Goal: Transaction & Acquisition: Purchase product/service

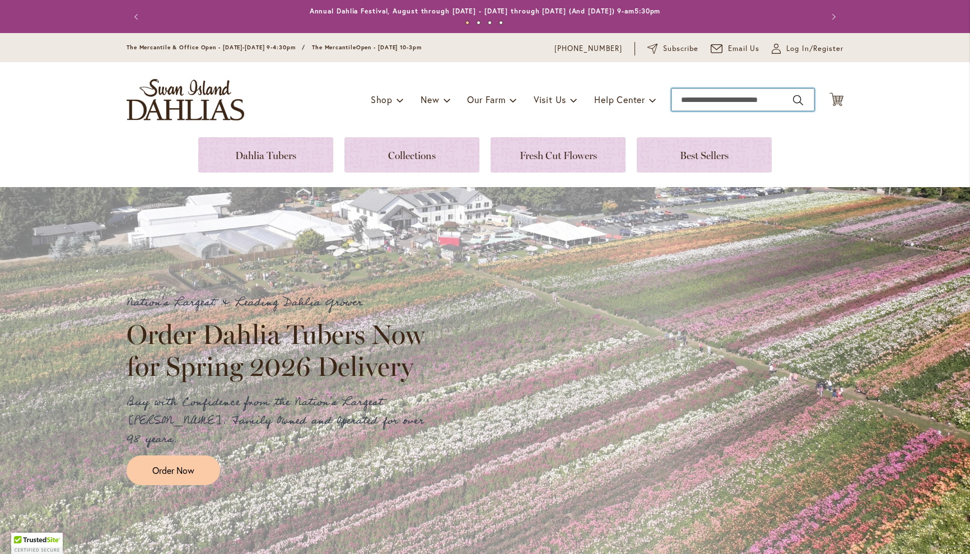
click at [712, 101] on input "Search" at bounding box center [742, 99] width 143 height 22
type input "*"
drag, startPoint x: 701, startPoint y: 98, endPoint x: 695, endPoint y: 100, distance: 6.0
click at [695, 100] on input "**********" at bounding box center [742, 99] width 143 height 22
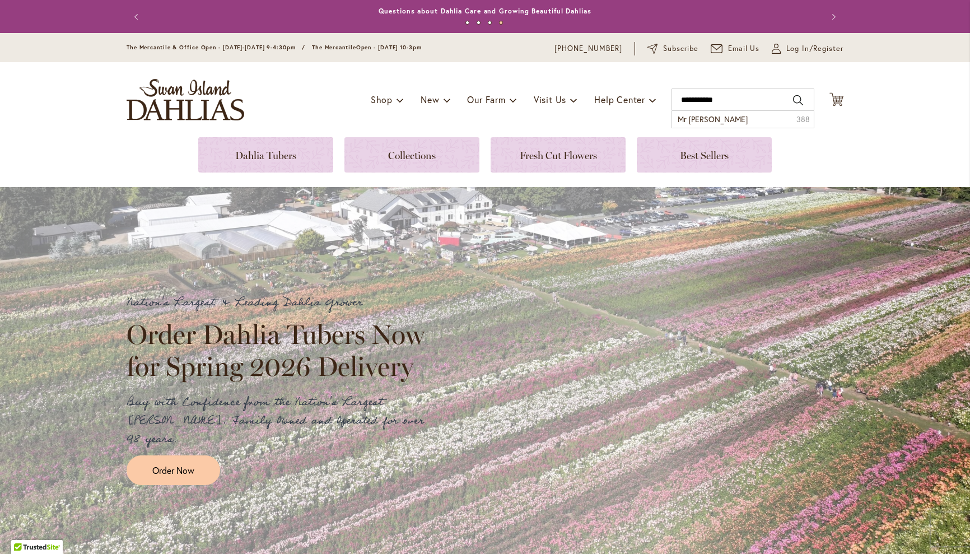
click at [798, 100] on button "Search" at bounding box center [798, 100] width 10 height 18
type input "**********"
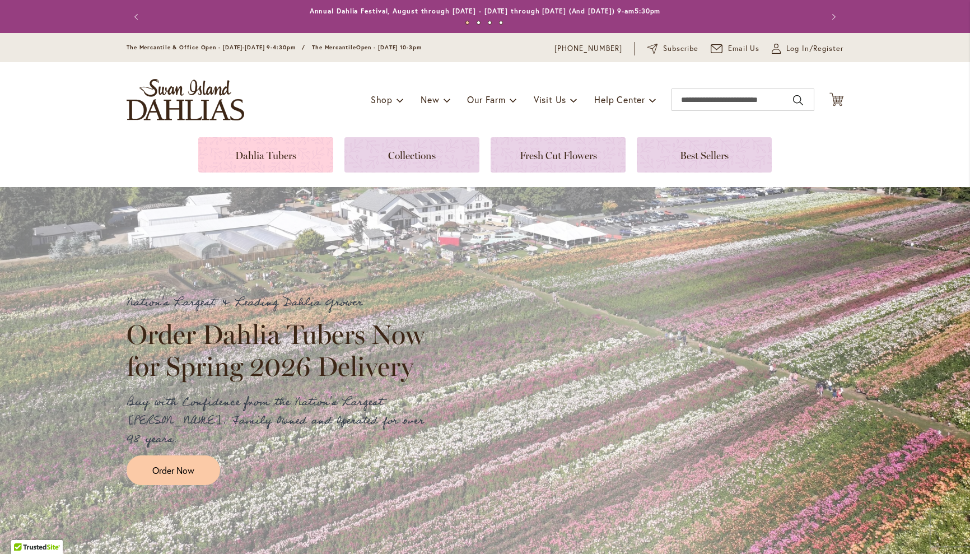
click at [276, 157] on link at bounding box center [265, 154] width 135 height 35
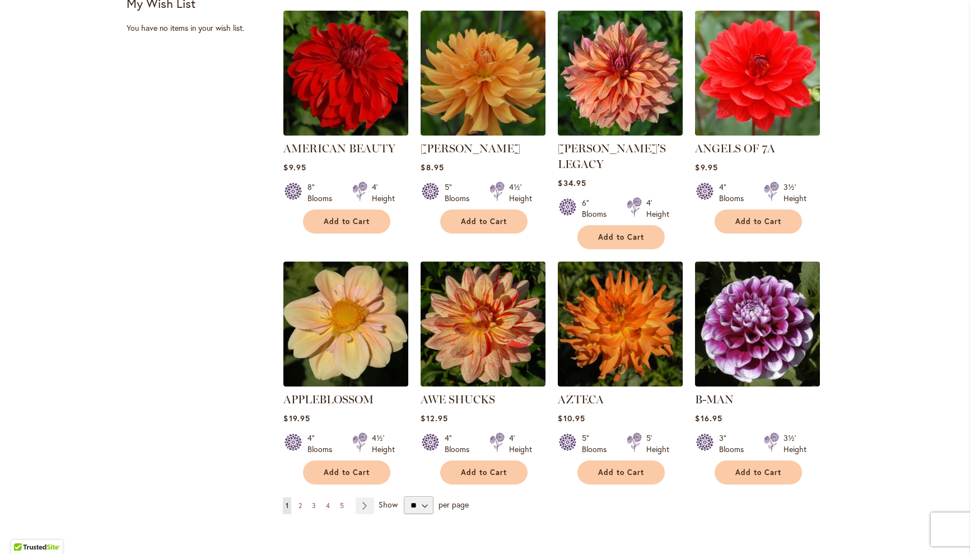
scroll to position [744, 0]
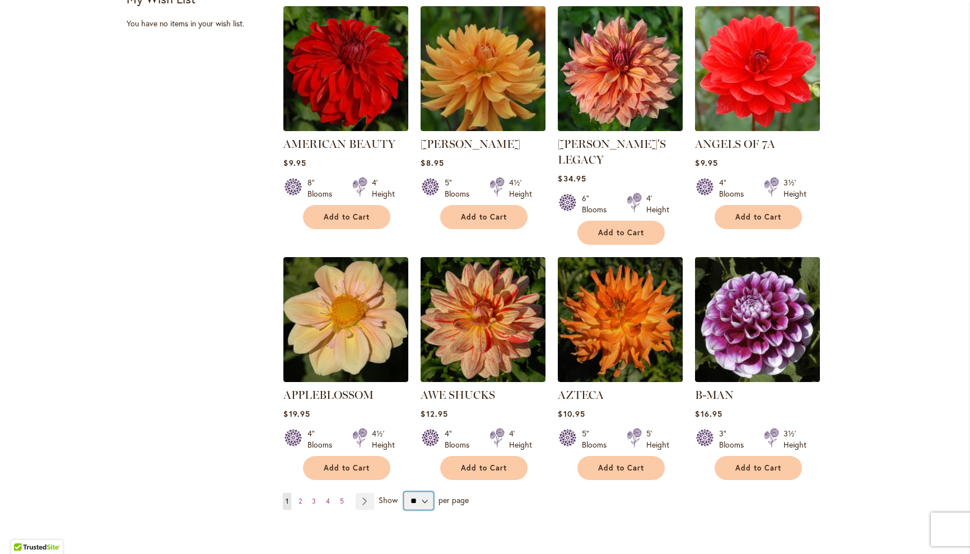
select select "**"
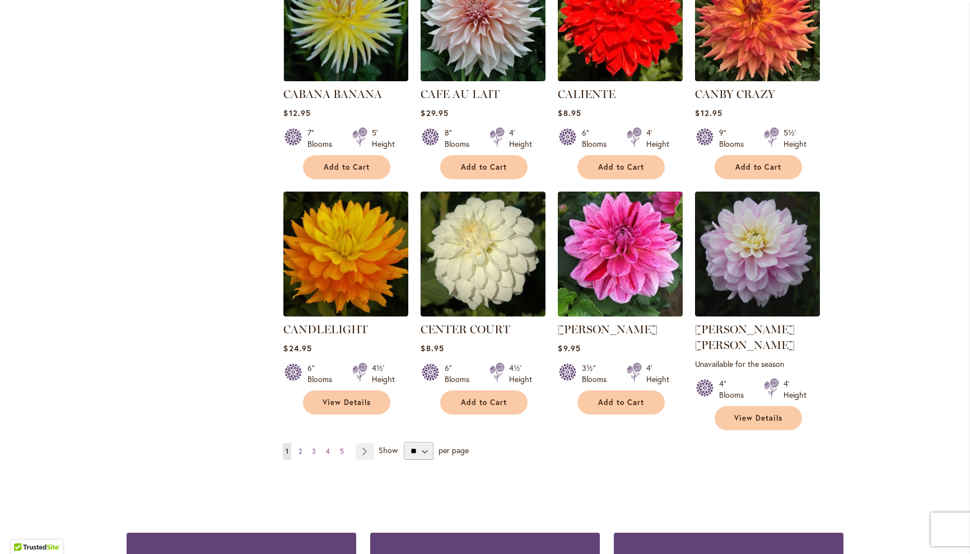
scroll to position [0, 1]
click at [299, 447] on span "2" at bounding box center [299, 451] width 3 height 8
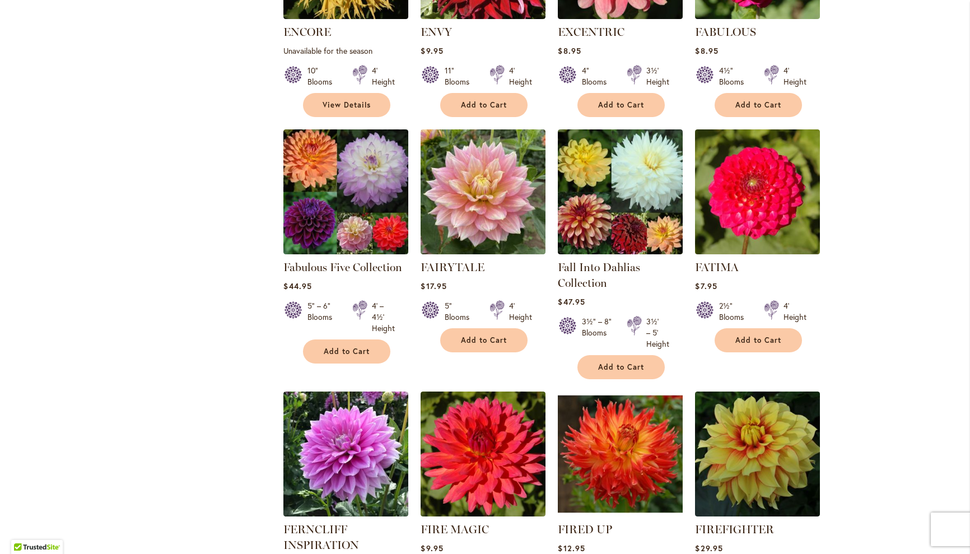
scroll to position [3660, 0]
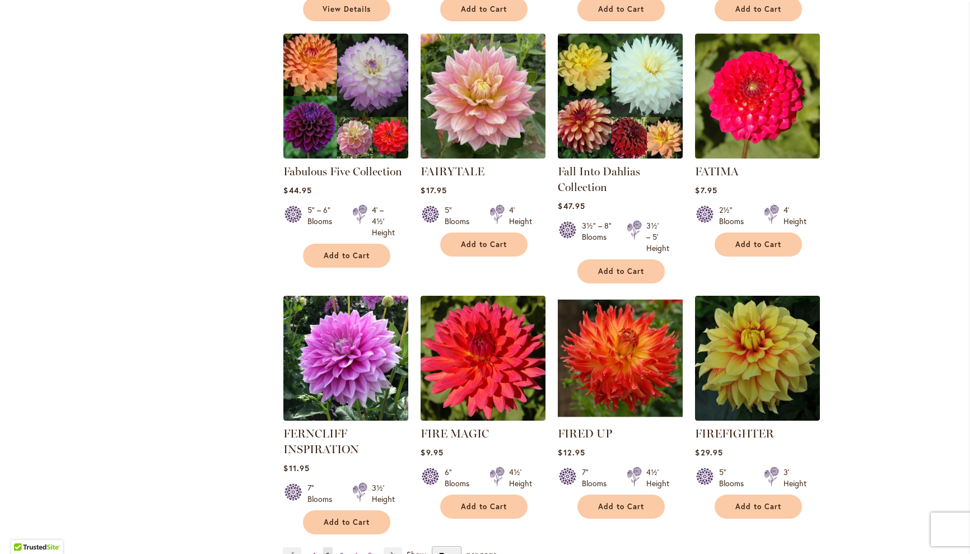
click at [342, 551] on span "3" at bounding box center [342, 555] width 4 height 8
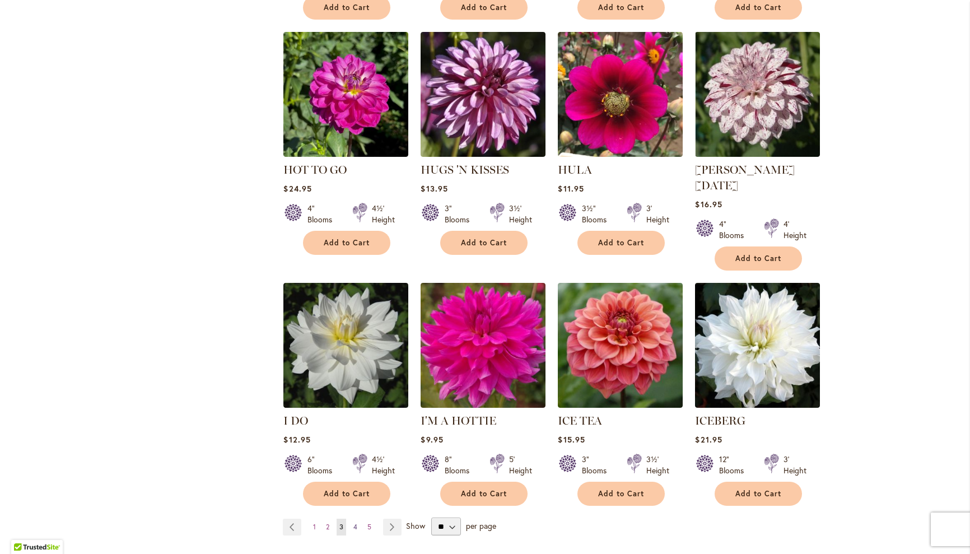
scroll to position [3676, 0]
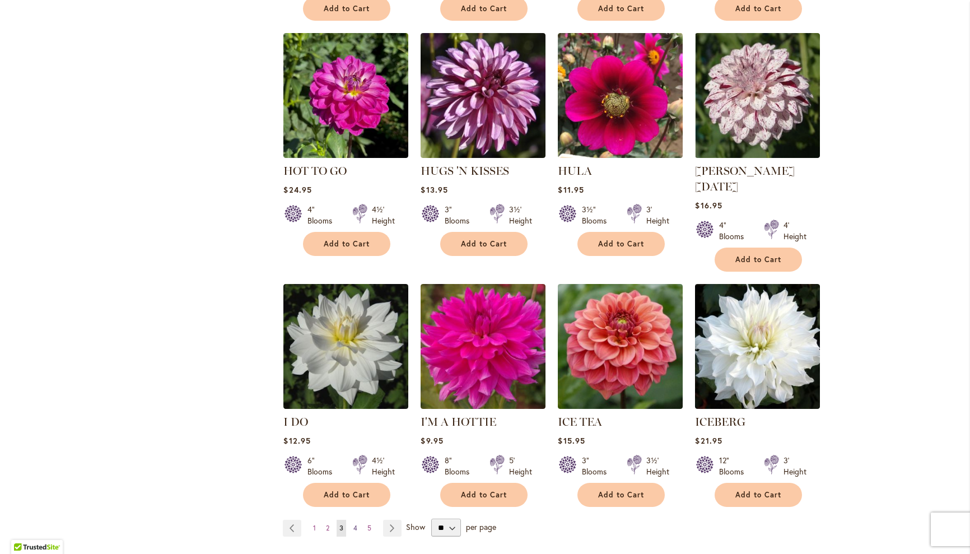
click at [355, 524] on span "4" at bounding box center [355, 528] width 4 height 8
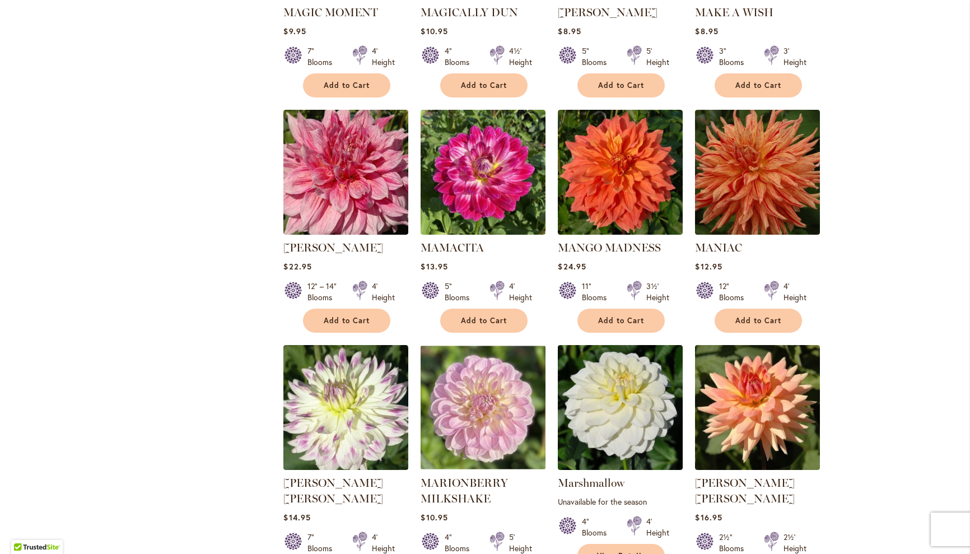
scroll to position [3605, 0]
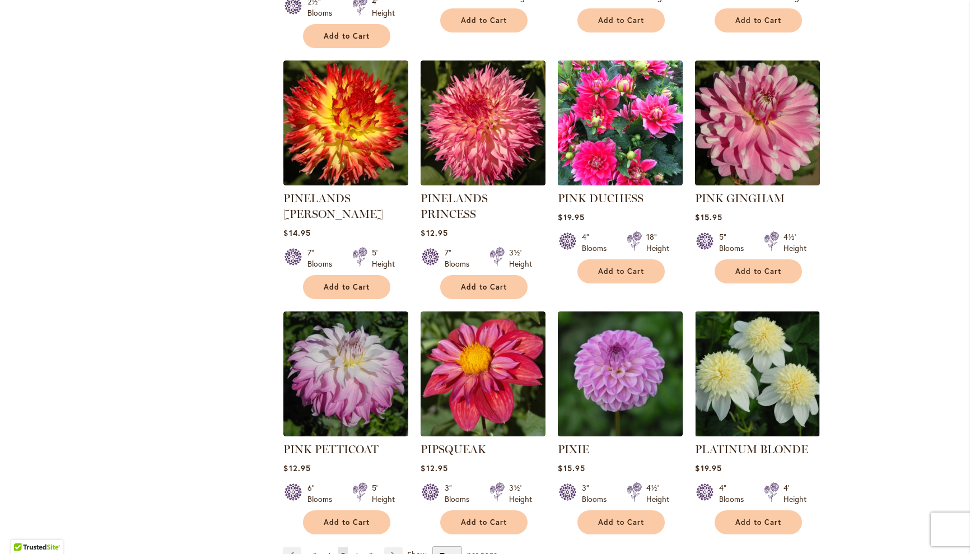
scroll to position [3608, 0]
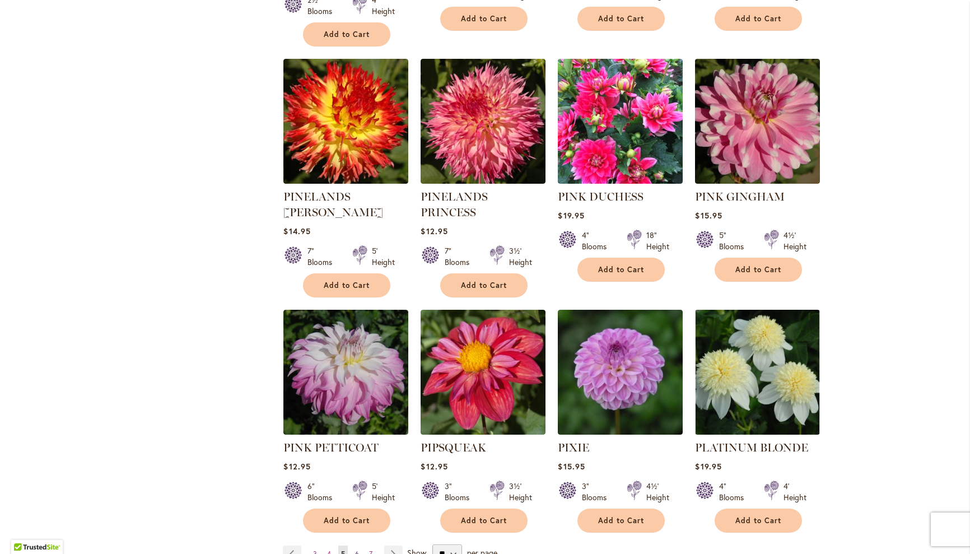
click at [356, 549] on span "6" at bounding box center [357, 553] width 4 height 8
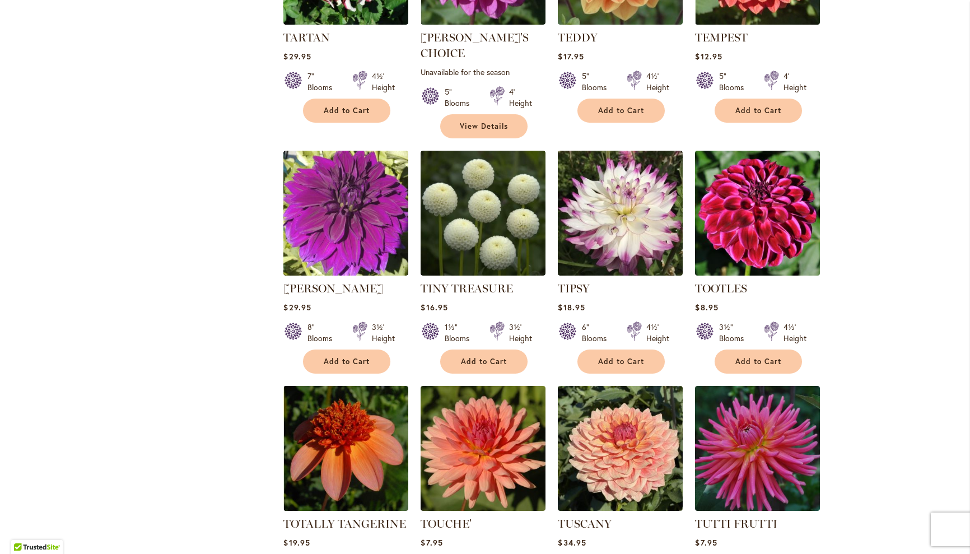
scroll to position [3587, 0]
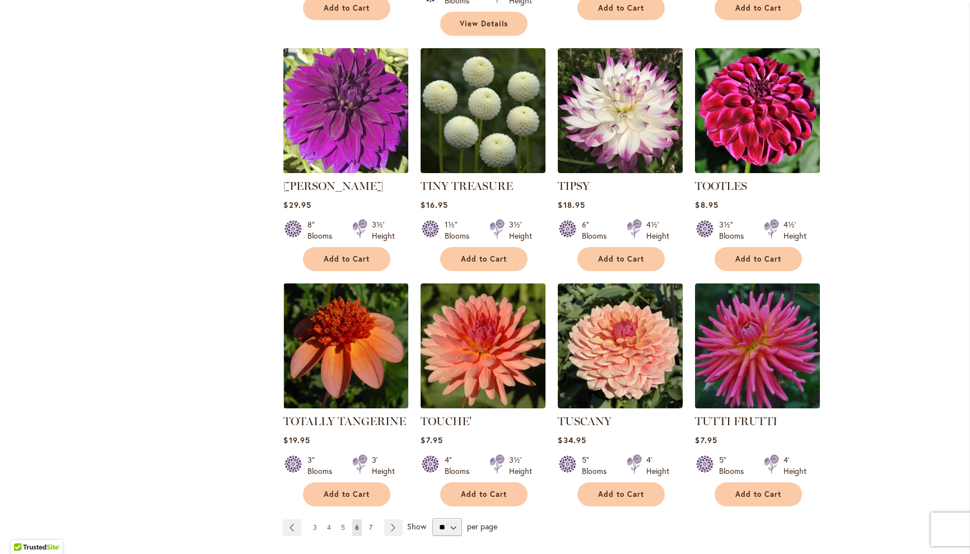
click at [371, 523] on span "7" at bounding box center [370, 527] width 3 height 8
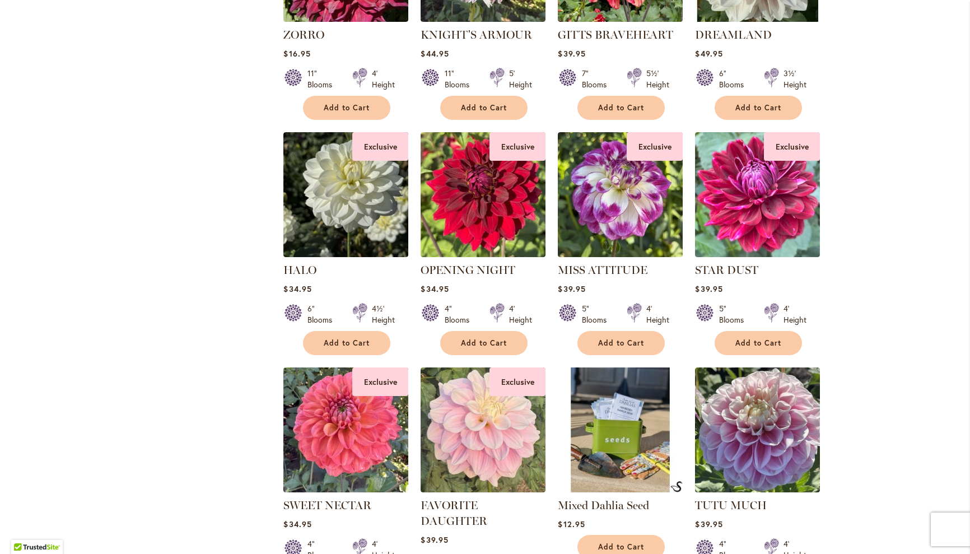
scroll to position [1933, 0]
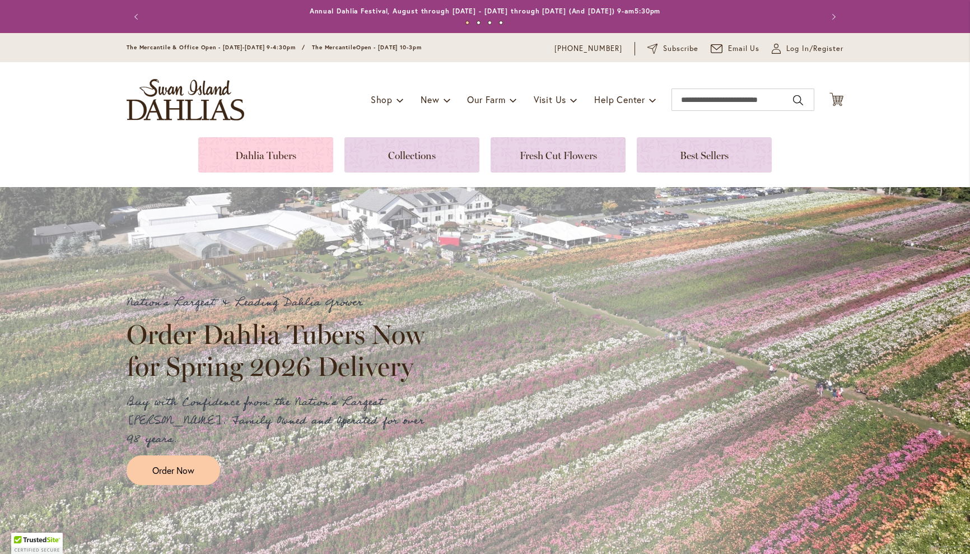
click at [276, 153] on link at bounding box center [265, 154] width 135 height 35
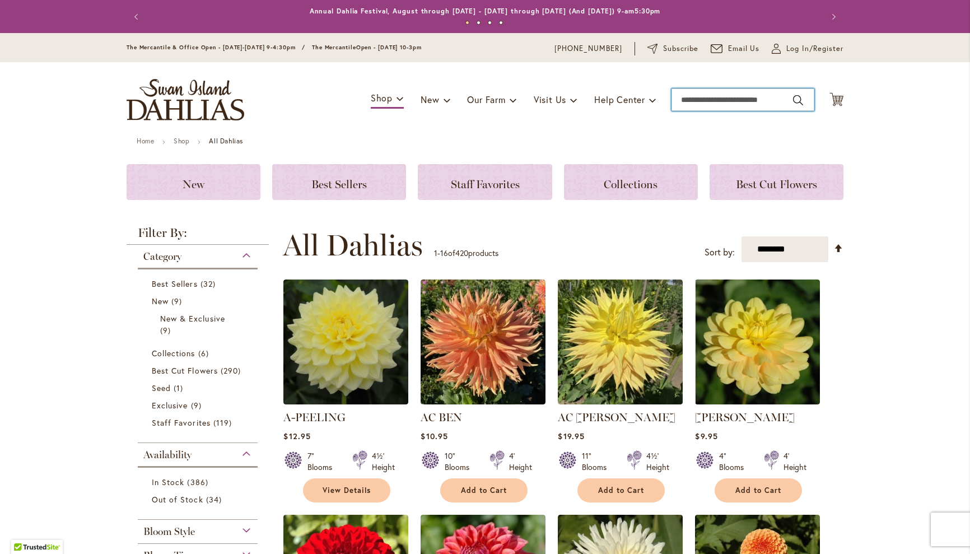
click at [739, 101] on input "Search" at bounding box center [742, 99] width 143 height 22
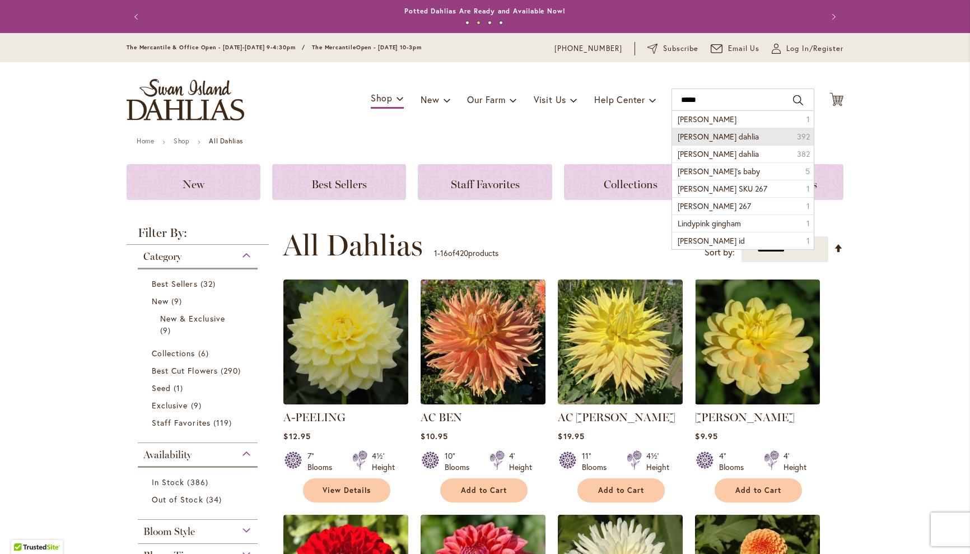
click at [716, 136] on span "lindy dahlia" at bounding box center [718, 136] width 81 height 11
type input "**********"
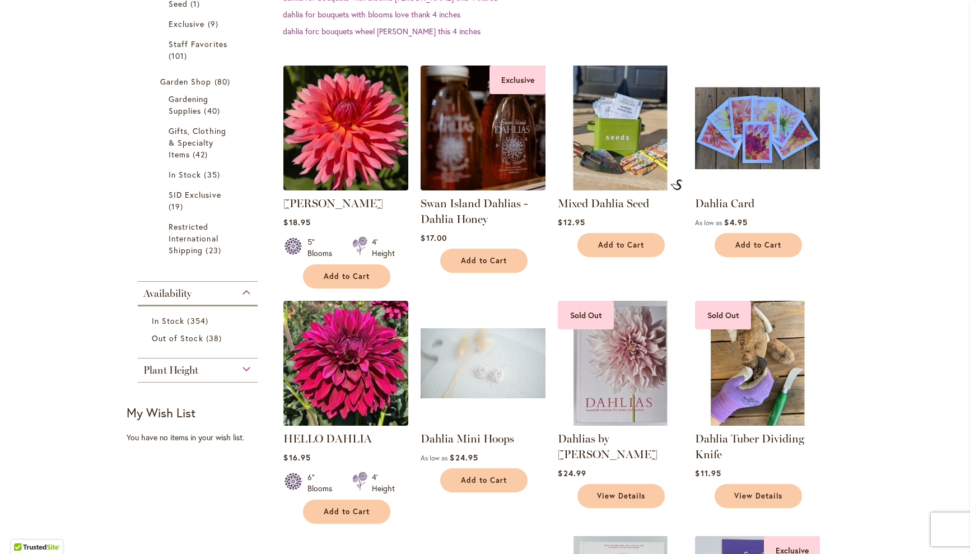
scroll to position [313, 0]
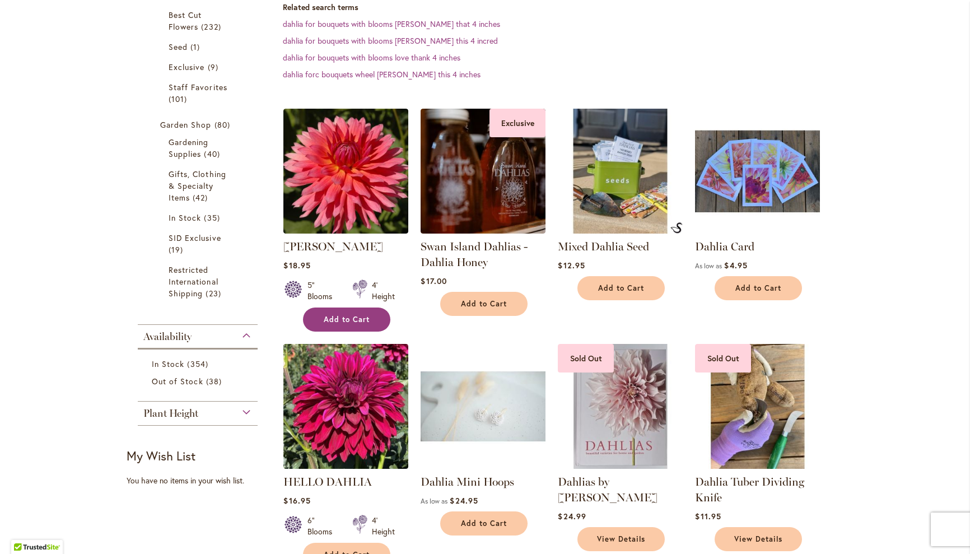
click at [342, 318] on span "Add to Cart" at bounding box center [347, 320] width 46 height 10
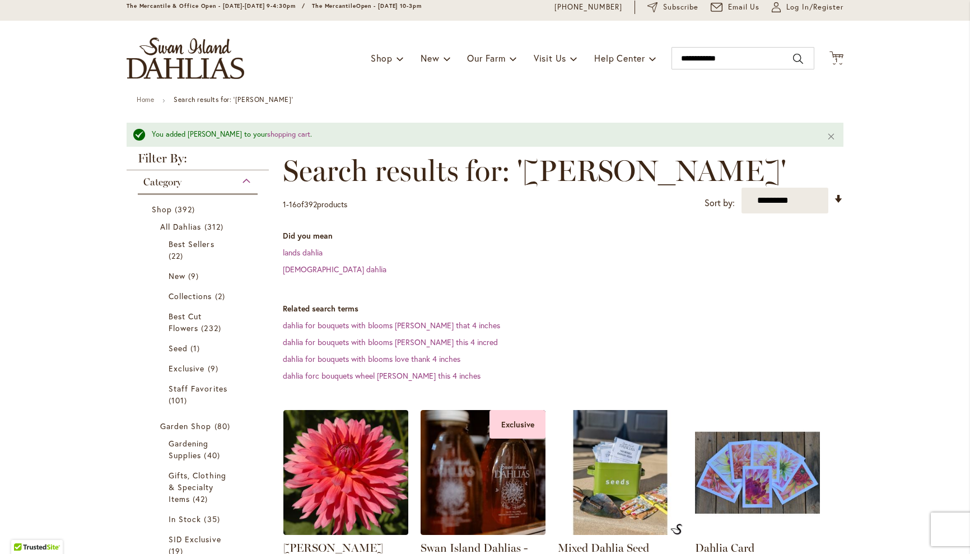
scroll to position [0, 0]
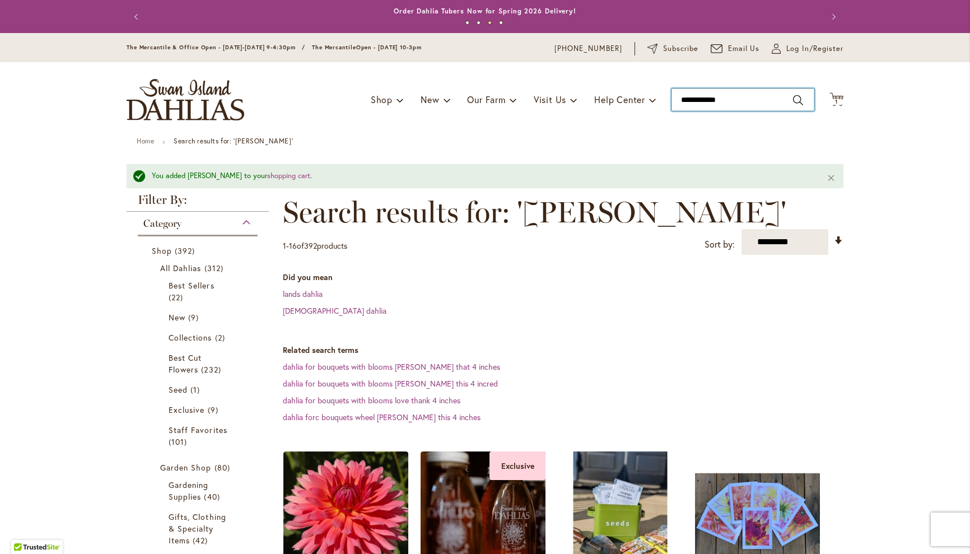
click at [736, 99] on input "**********" at bounding box center [742, 99] width 143 height 22
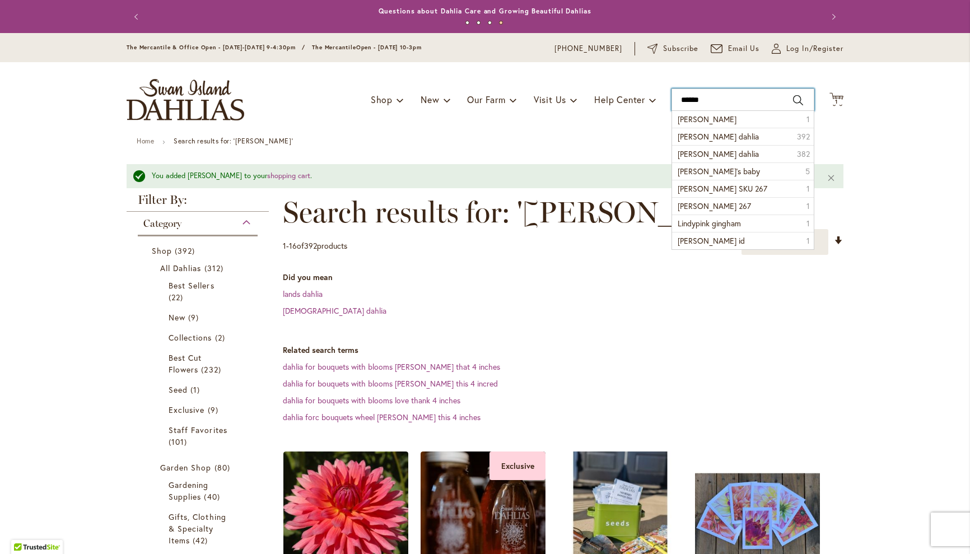
click at [736, 99] on input "*****" at bounding box center [742, 99] width 143 height 22
click at [710, 171] on span "[PERSON_NAME]'s baby" at bounding box center [719, 171] width 82 height 11
type input "**********"
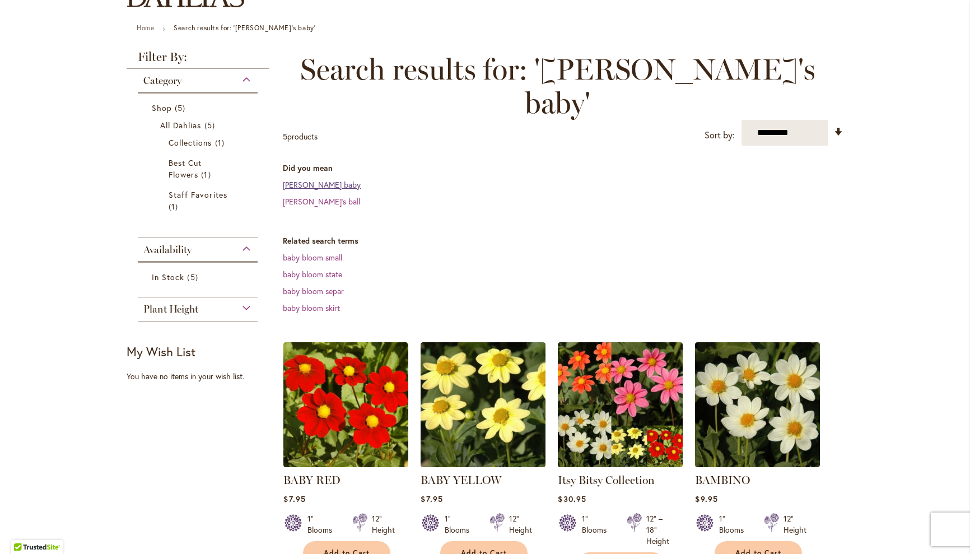
click at [300, 179] on link "[PERSON_NAME] baby" at bounding box center [322, 184] width 78 height 11
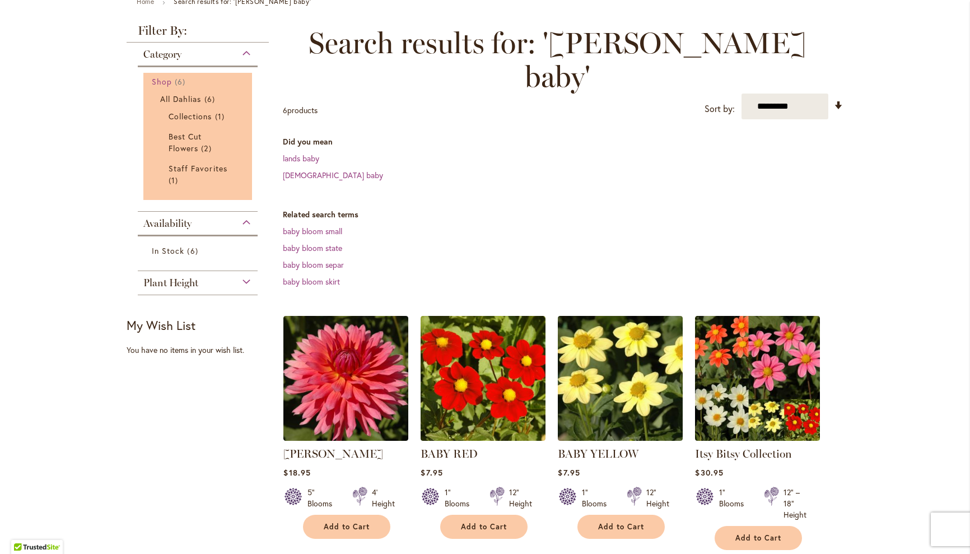
scroll to position [138, 0]
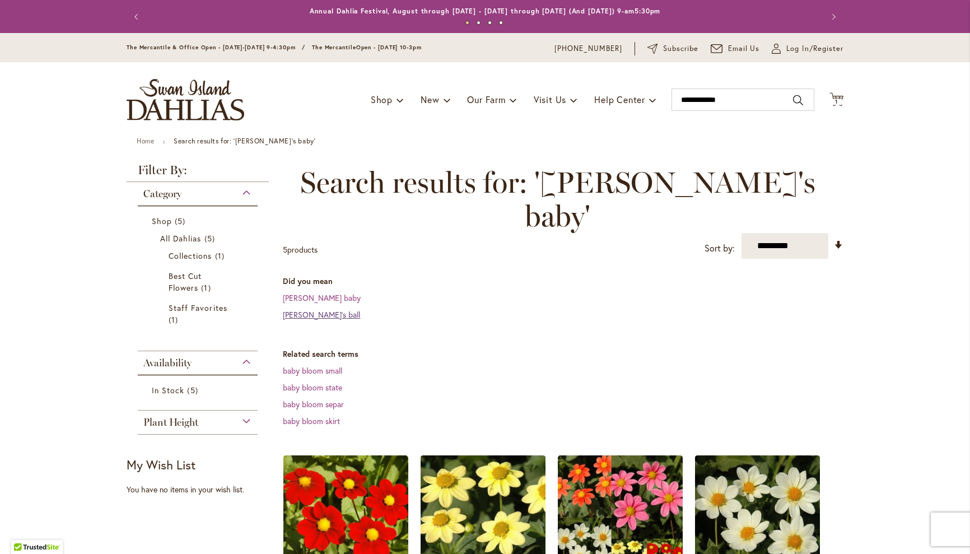
click at [300, 309] on link "lindy's ball" at bounding box center [321, 314] width 77 height 11
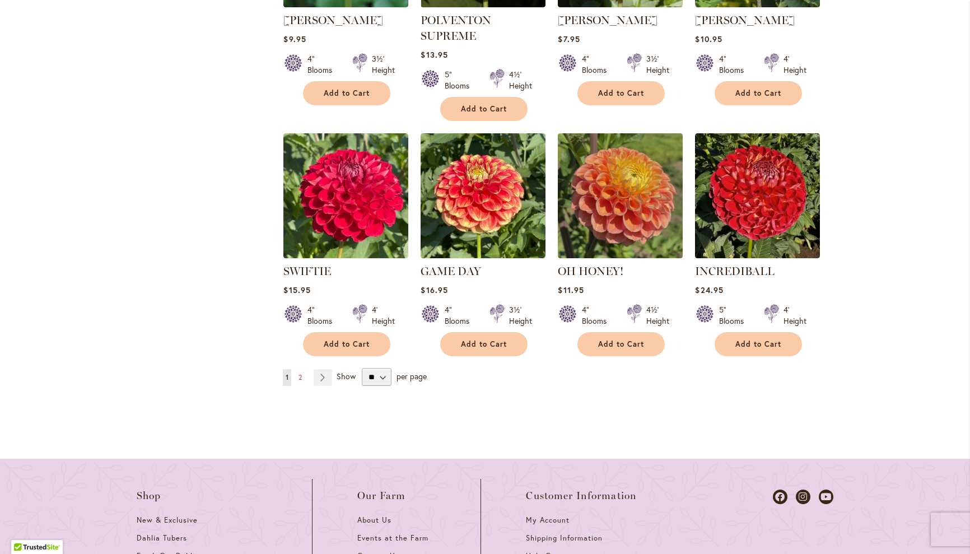
scroll to position [1059, 0]
click at [300, 373] on span "2" at bounding box center [299, 377] width 3 height 8
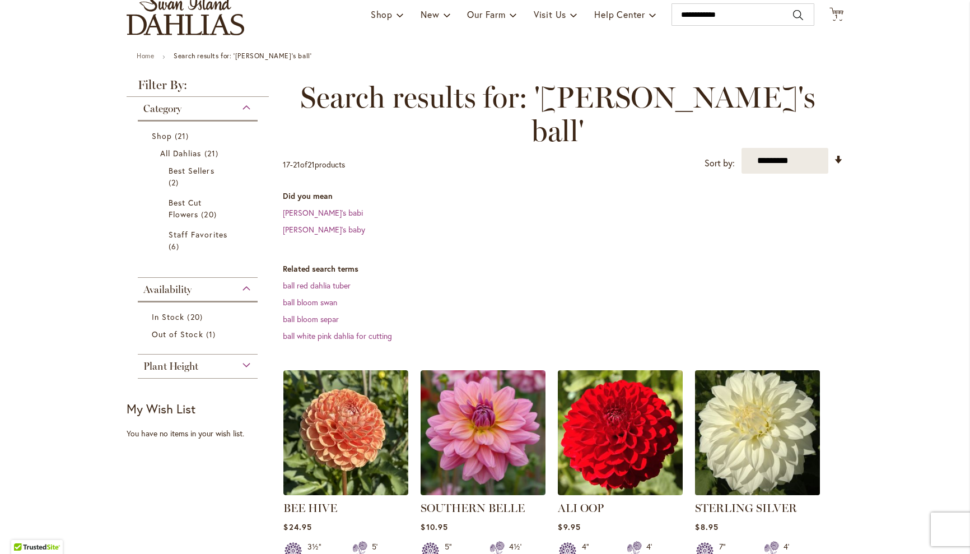
scroll to position [83, 0]
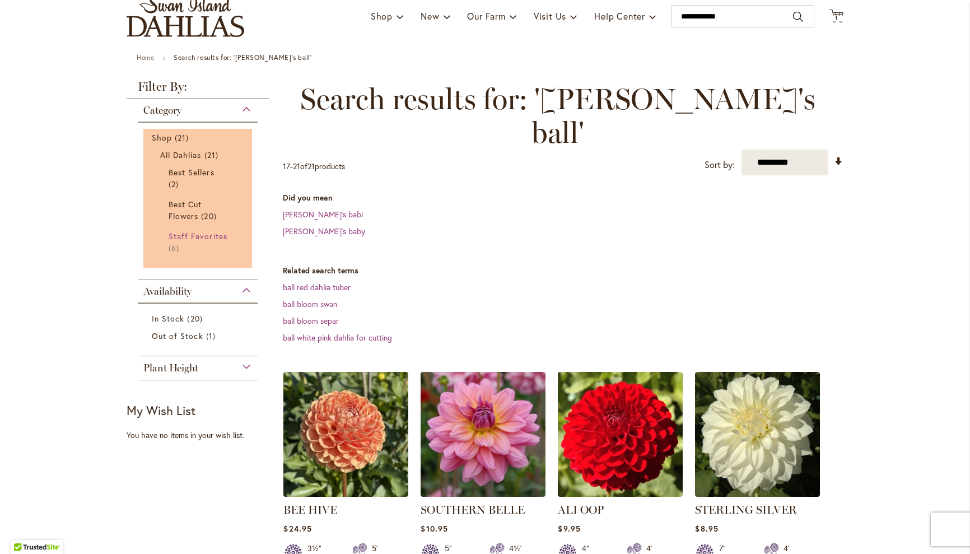
click at [193, 234] on span "Staff Favorites" at bounding box center [198, 236] width 59 height 11
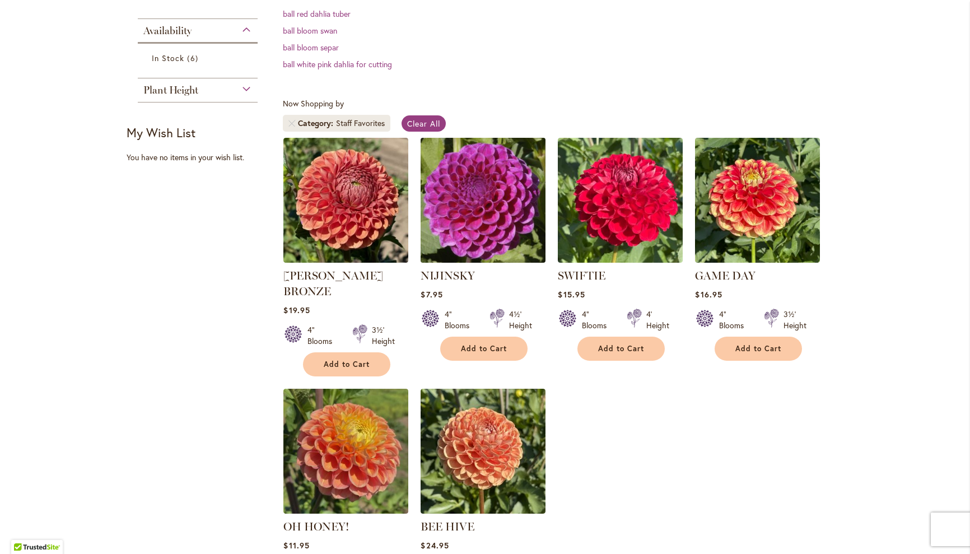
scroll to position [358, 0]
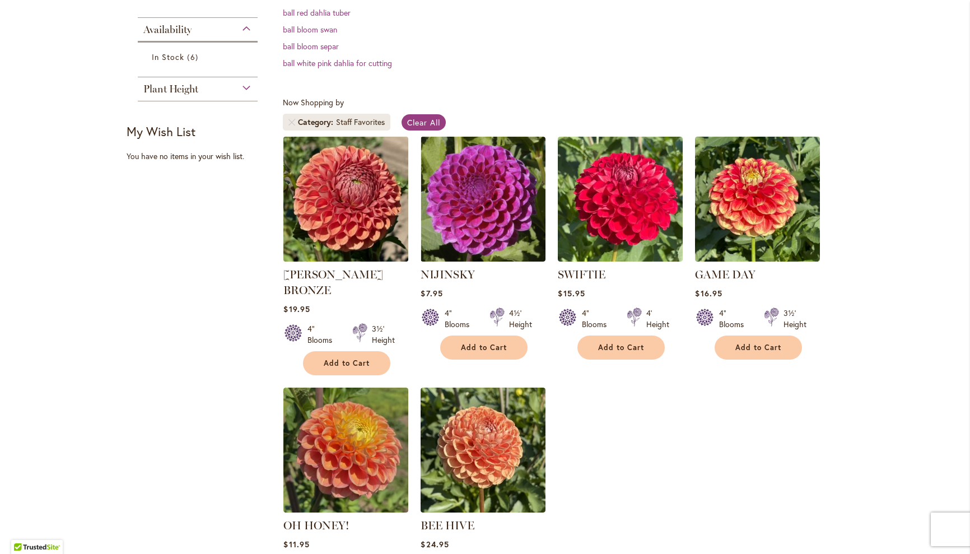
click at [349, 180] on img at bounding box center [346, 198] width 131 height 131
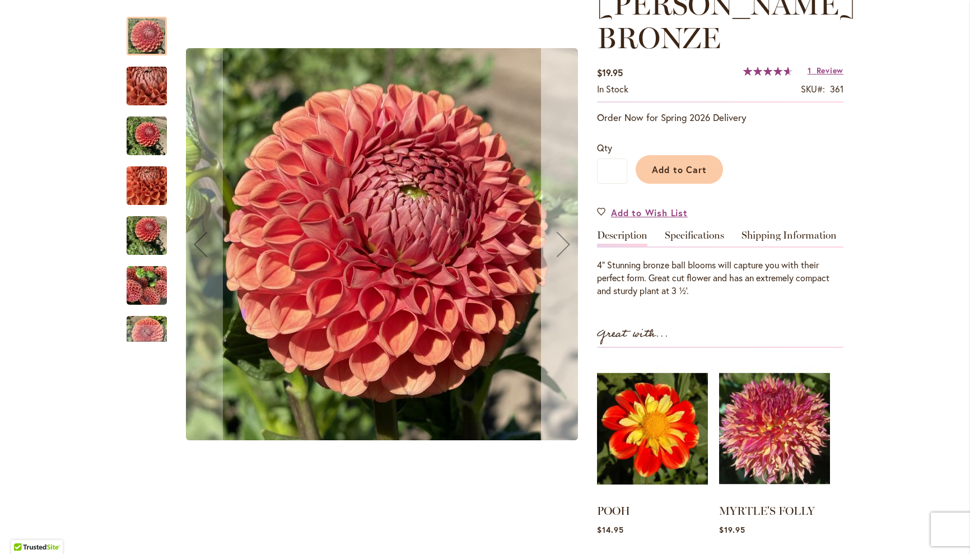
scroll to position [177, 0]
